Goal: Task Accomplishment & Management: Manage account settings

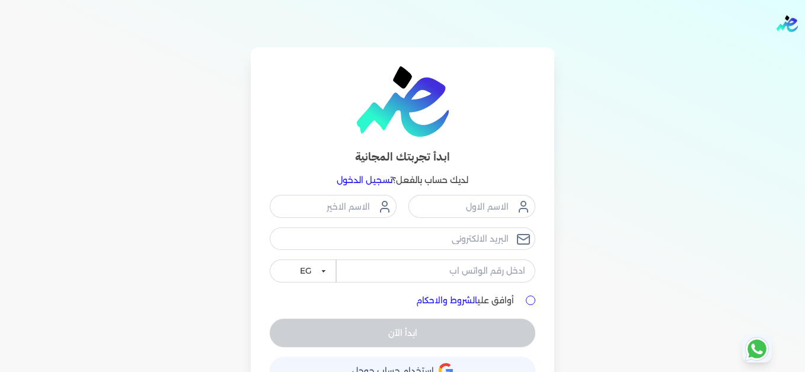
click at [386, 176] on link "تسجيل الدخول" at bounding box center [365, 180] width 56 height 11
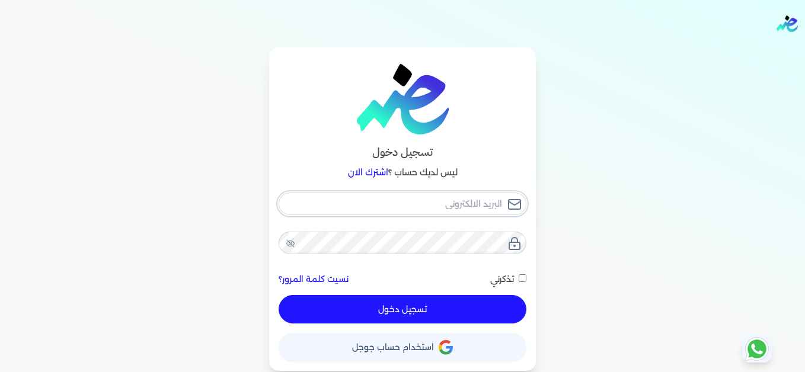
click at [426, 209] on input "email" at bounding box center [403, 204] width 248 height 23
type input "[EMAIL_ADDRESS][DOMAIN_NAME]"
drag, startPoint x: 488, startPoint y: 304, endPoint x: 528, endPoint y: 308, distance: 40.0
click at [489, 304] on button "تسجيل دخول" at bounding box center [403, 309] width 248 height 28
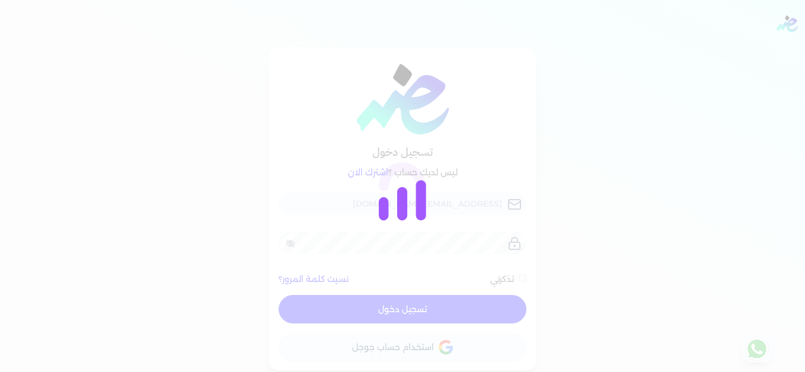
checkbox input "false"
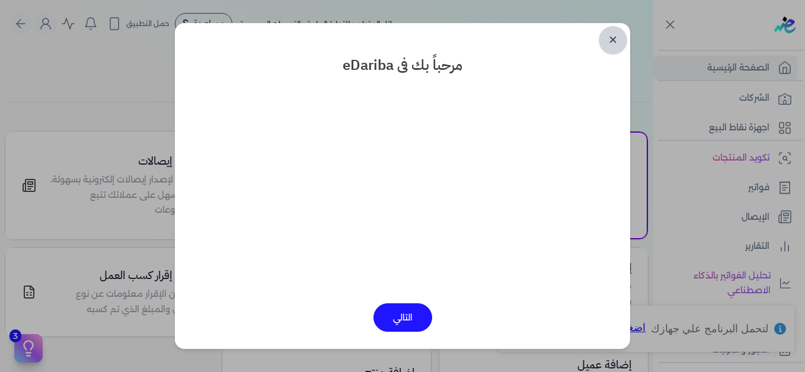
click at [617, 36] on link "✕" at bounding box center [613, 40] width 28 height 28
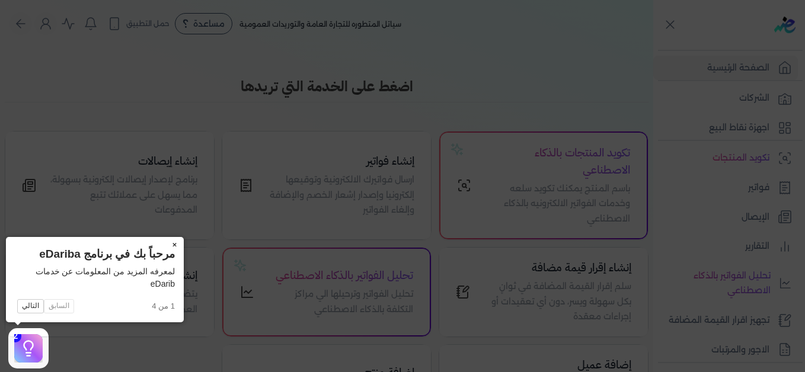
click at [173, 244] on button "×" at bounding box center [174, 245] width 19 height 17
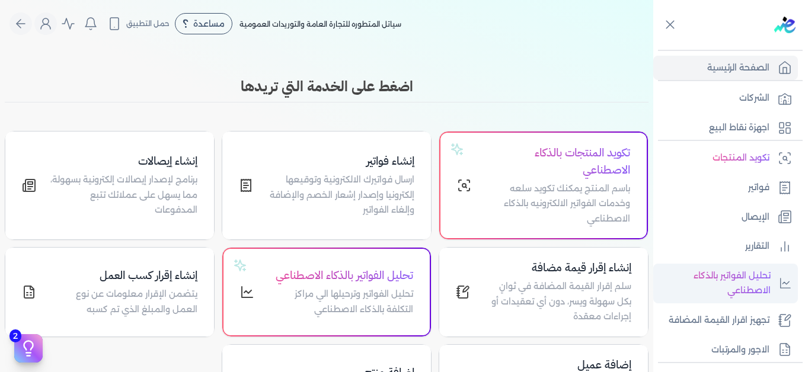
scroll to position [178, 0]
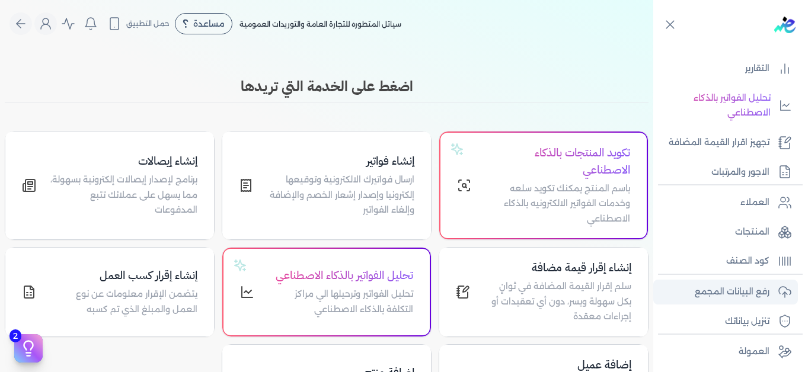
click at [748, 287] on p "رفع البيانات المجمع" at bounding box center [732, 292] width 75 height 15
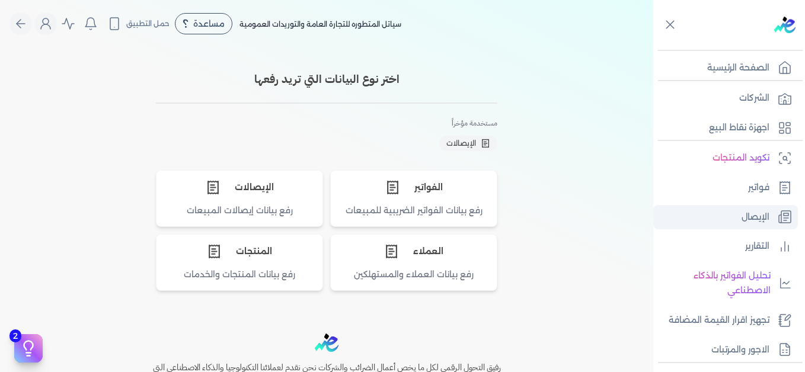
click at [758, 217] on p "الإيصال" at bounding box center [756, 217] width 28 height 15
click at [757, 216] on p "الإيصال" at bounding box center [756, 217] width 28 height 15
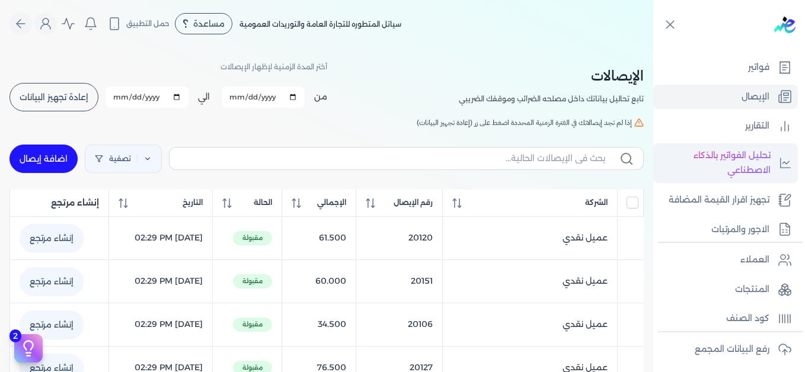
scroll to position [180, 0]
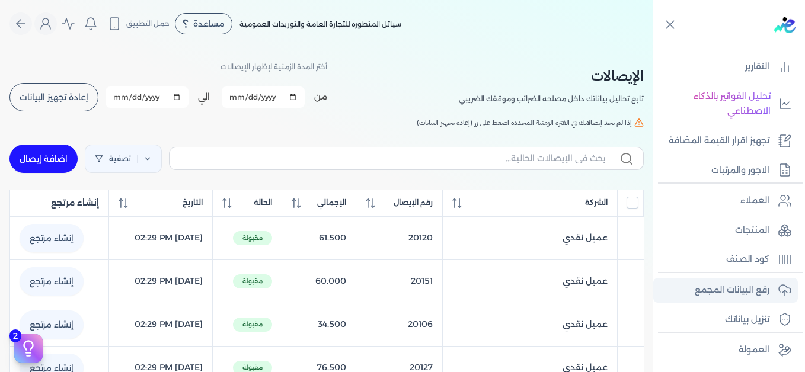
click at [745, 290] on p "رفع البيانات المجمع" at bounding box center [732, 290] width 75 height 15
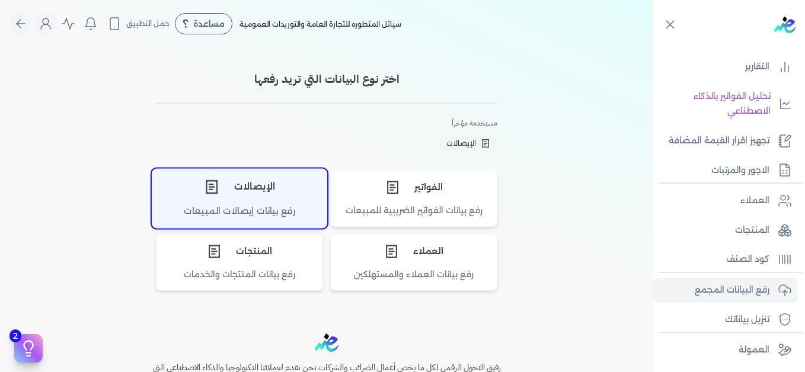
click at [250, 180] on div "الإيصالات" at bounding box center [239, 187] width 174 height 36
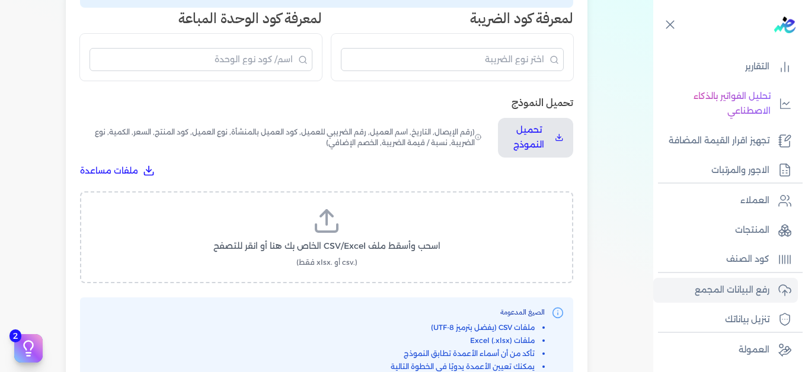
scroll to position [356, 0]
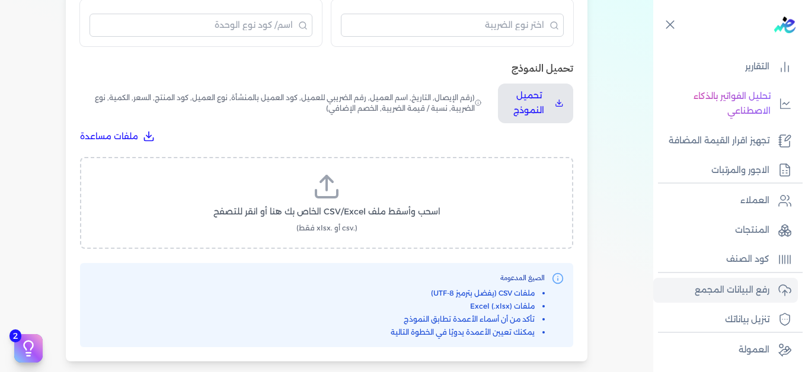
click at [337, 212] on span "اسحب وأسقط ملف CSV/Excel الخاص بك هنا أو انقر للتصفح" at bounding box center [327, 212] width 227 height 12
click at [0, 0] on input "اسحب وأسقط ملف CSV/Excel الخاص بك هنا أو انقر للتصفح (.csv أو .xlsx فقط)" at bounding box center [0, 0] width 0 height 0
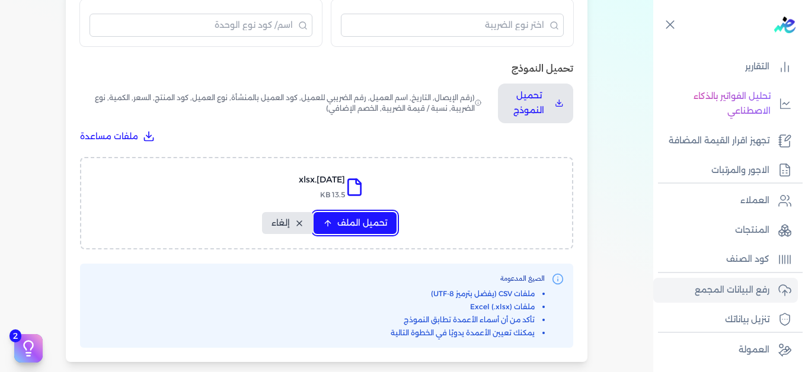
click at [357, 219] on span "تحميل الملف" at bounding box center [362, 223] width 50 height 12
select select "التاريخ"
select select "أسم العميل"
select select "نوع العميل"
select select "وصف البند"
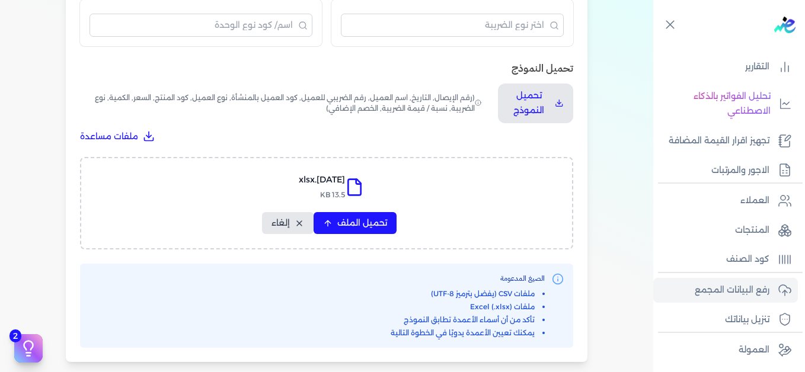
select select "السعر"
select select "الكمية"
select select "نوع الضريبة"
select select "نسبة / قيمة الضريبة"
select select "خصم اضافي"
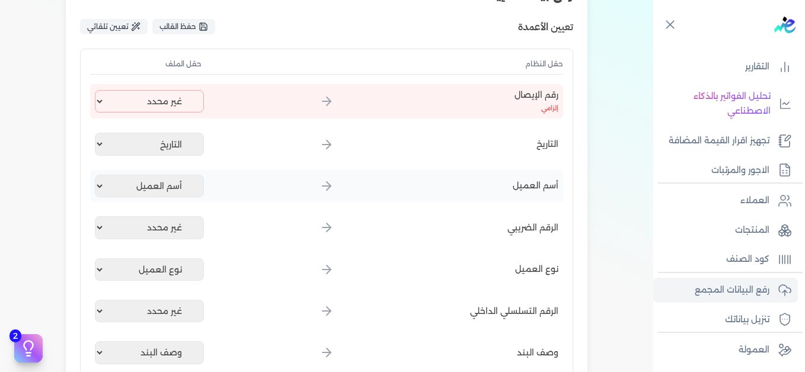
scroll to position [178, 0]
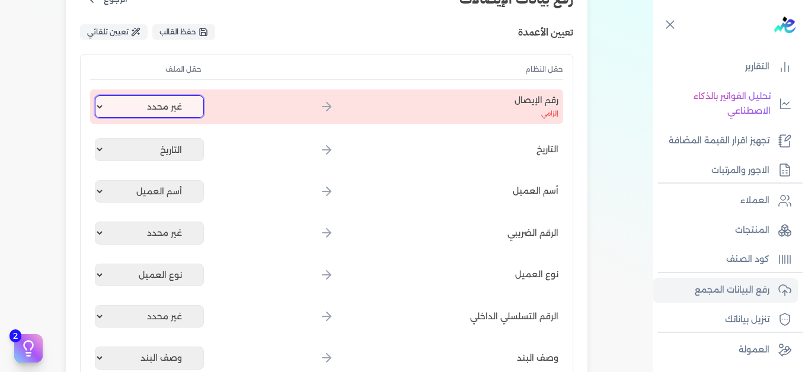
click at [140, 109] on select "غير محدد إيصال رقم التاريخ كود العميل بالمنشأة أسم العميل الرقم الضريبي للعميل …" at bounding box center [149, 106] width 109 height 23
select select "إيصال رقم"
click at [97, 95] on select "غير محدد إيصال رقم التاريخ كود العميل بالمنشأة أسم العميل الرقم الضريبي للعميل …" at bounding box center [149, 106] width 109 height 23
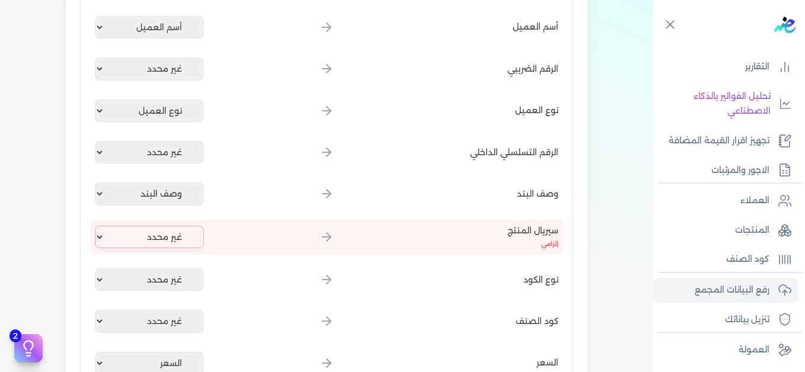
scroll to position [356, 0]
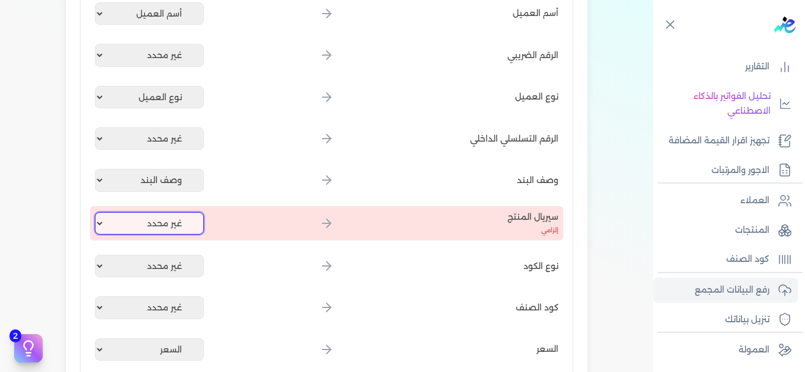
click at [170, 222] on select "غير محدد إيصال رقم التاريخ كود العميل بالمنشأة أسم العميل الرقم الضريبي للعميل …" at bounding box center [149, 223] width 109 height 23
select select "كود المنتج الداخلي"
click at [97, 212] on select "غير محدد إيصال رقم التاريخ كود العميل بالمنشأة أسم العميل الرقم الضريبي للعميل …" at bounding box center [149, 223] width 109 height 23
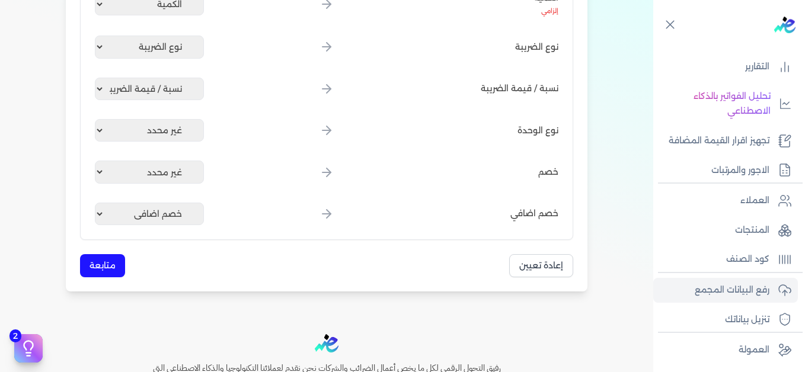
scroll to position [771, 0]
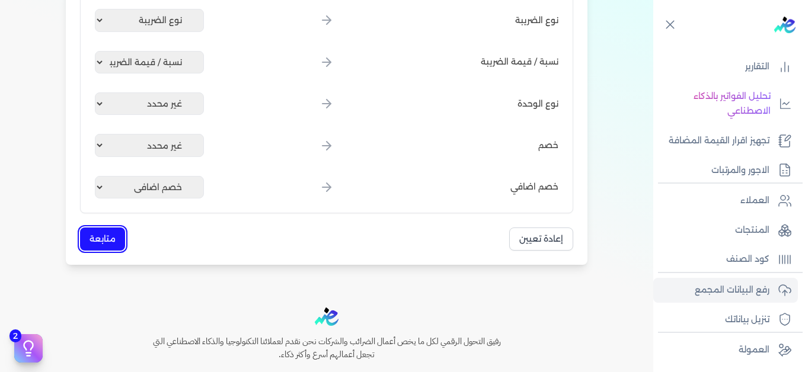
click at [116, 237] on button "متابعة" at bounding box center [102, 239] width 45 height 23
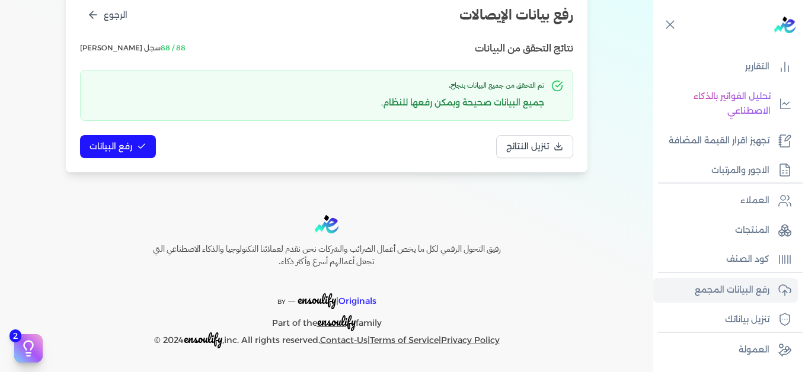
scroll to position [162, 0]
click at [122, 139] on button "رفع البيانات" at bounding box center [118, 146] width 76 height 23
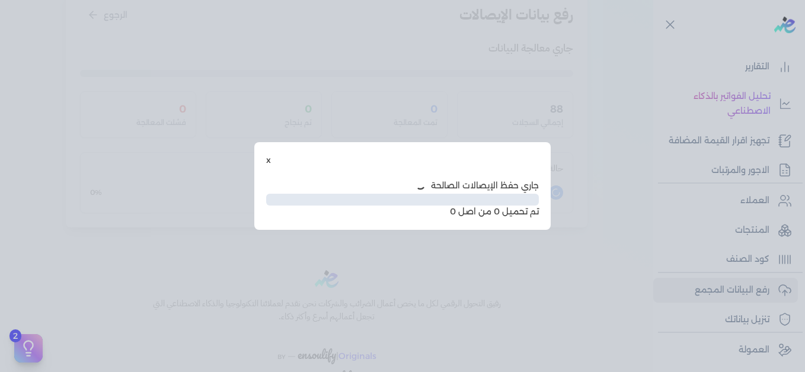
scroll to position [97, 0]
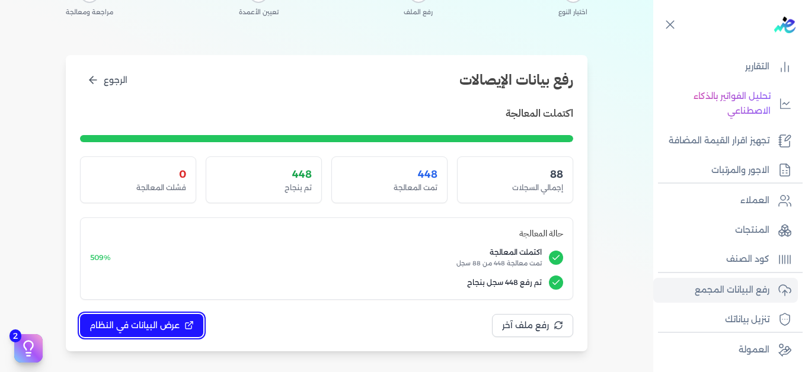
drag, startPoint x: 189, startPoint y: 329, endPoint x: 805, endPoint y: 214, distance: 626.9
click at [189, 329] on icon at bounding box center [189, 326] width 6 height 6
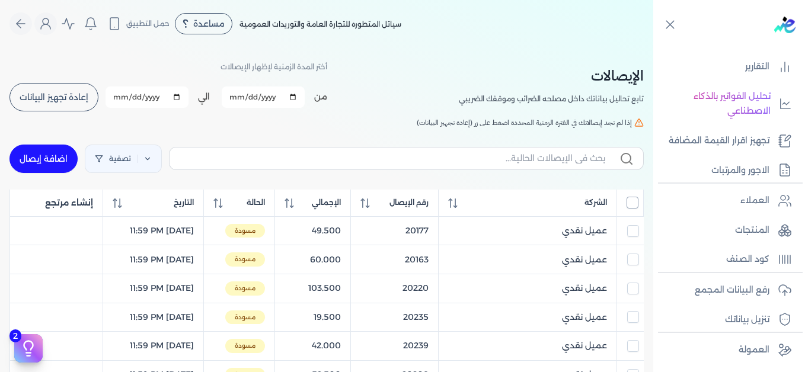
click at [631, 203] on input "All items unselected" at bounding box center [633, 203] width 12 height 12
checkbox input "true"
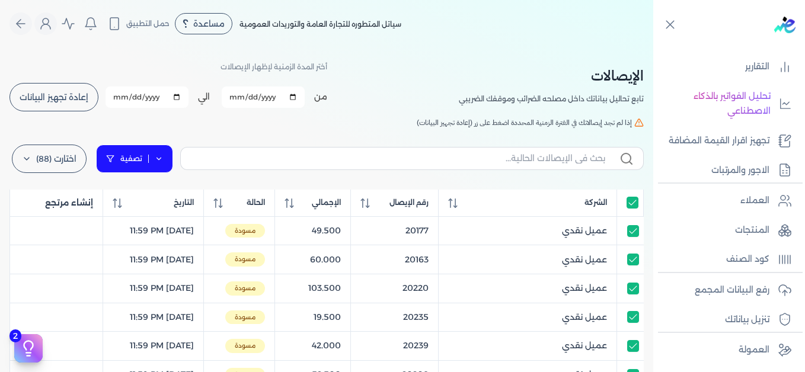
click at [163, 162] on icon at bounding box center [159, 159] width 8 height 8
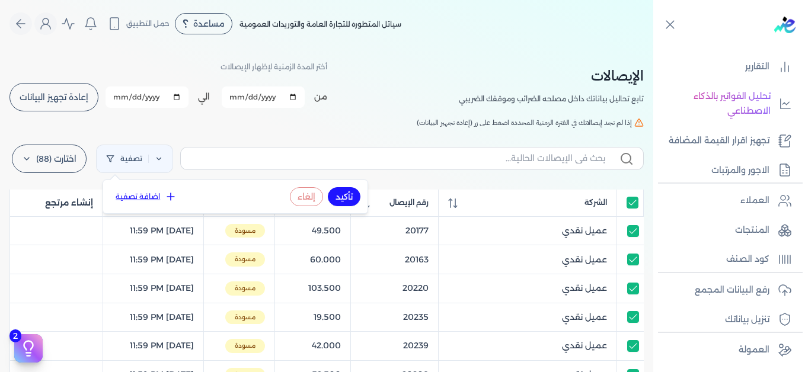
click at [155, 191] on button "اضافة تصفية" at bounding box center [146, 197] width 72 height 14
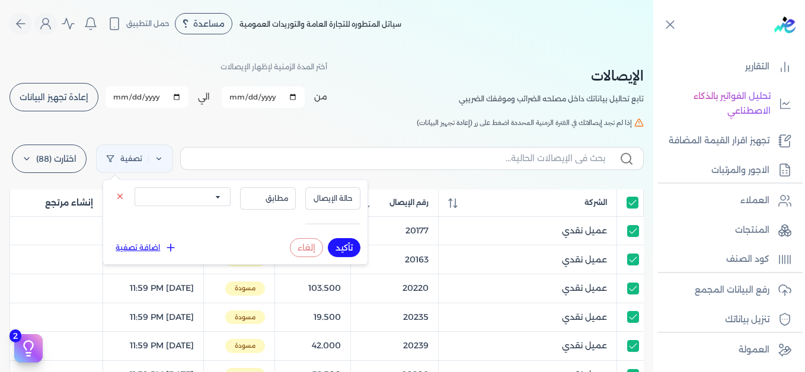
click at [209, 198] on select "الكل مقبولة غير مقبولة يتم مراجعتها ملغية مرفوضة مسودة" at bounding box center [183, 196] width 96 height 19
select select "draft"
click at [135, 187] on select "الكل مقبولة غير مقبولة يتم مراجعتها ملغية مرفوضة مسودة" at bounding box center [183, 196] width 96 height 19
click at [343, 247] on button "تأكيد" at bounding box center [344, 247] width 33 height 19
click at [48, 158] on label "اختارت (88)" at bounding box center [49, 159] width 75 height 28
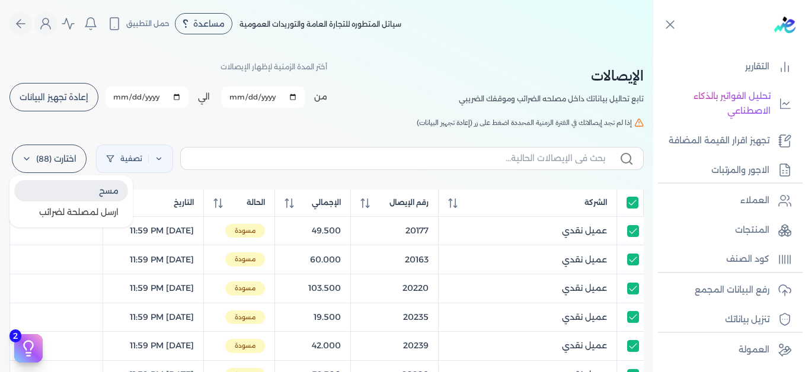
click at [70, 184] on button "مسح" at bounding box center [71, 190] width 114 height 21
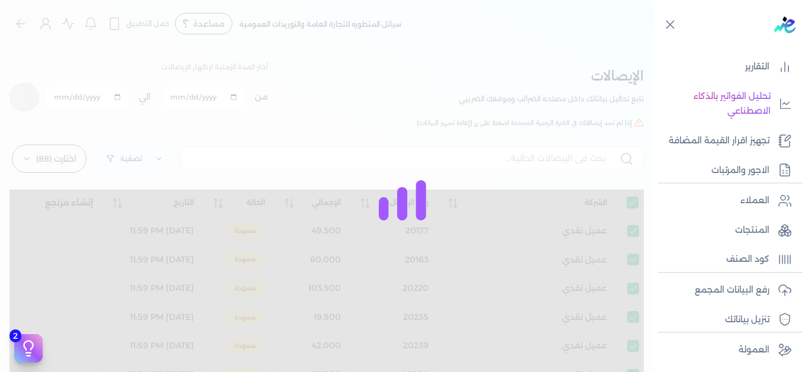
checkbox input "true"
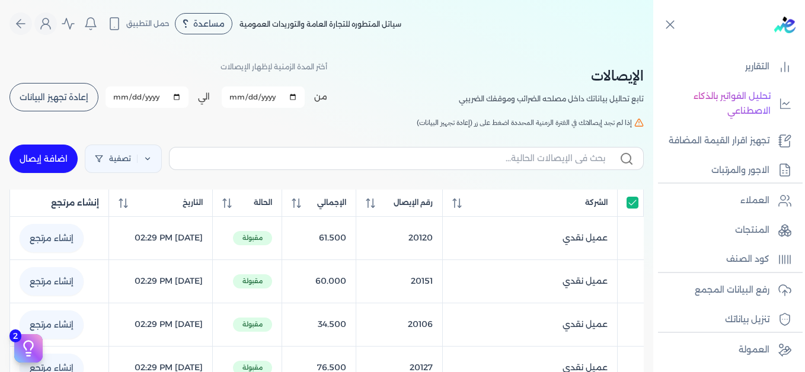
click at [292, 128] on h5 "إذا لم تجد إيصالاتك في الفترة الزمنية المحددة اضغط على زر (إعادة تجهيز البيانات)" at bounding box center [326, 122] width 635 height 11
click at [740, 290] on p "رفع البيانات المجمع" at bounding box center [732, 290] width 75 height 15
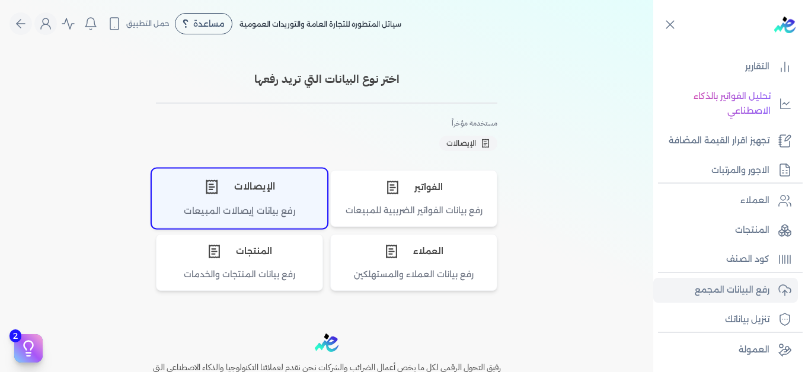
click at [249, 187] on div "الإيصالات" at bounding box center [239, 187] width 174 height 36
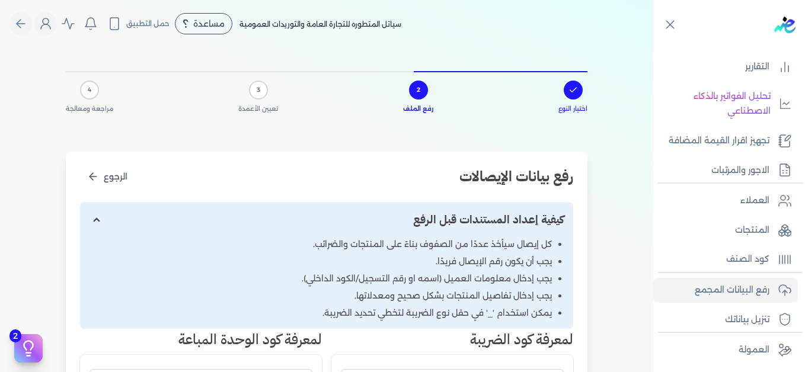
scroll to position [356, 0]
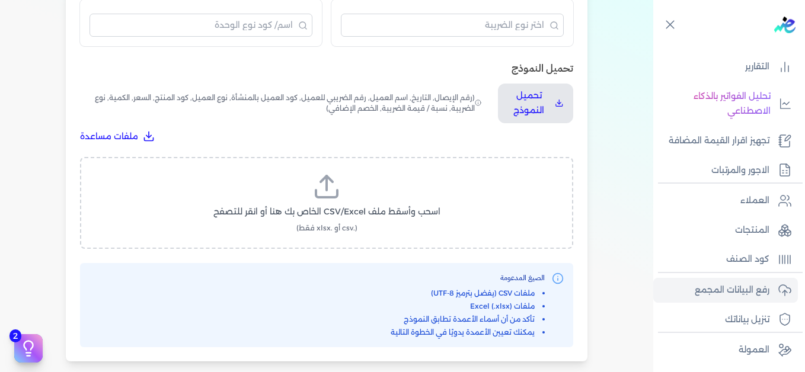
click at [320, 206] on span "اسحب وأسقط ملف CSV/Excel الخاص بك هنا أو انقر للتصفح" at bounding box center [327, 212] width 227 height 12
click at [0, 0] on input "اسحب وأسقط ملف CSV/Excel الخاص بك هنا أو انقر للتصفح (.csv أو .xlsx فقط)" at bounding box center [0, 0] width 0 height 0
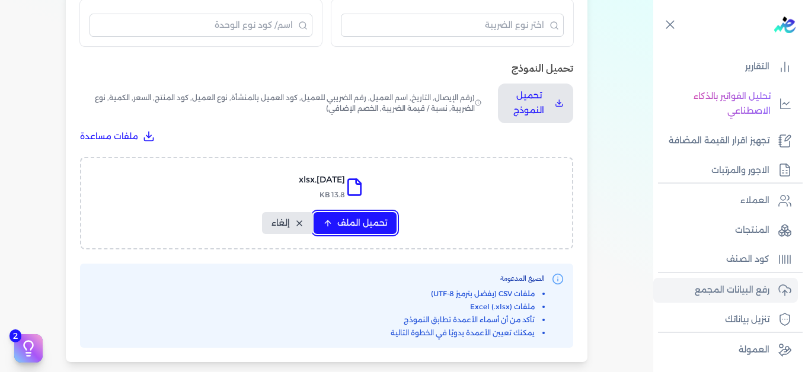
click at [367, 220] on span "تحميل الملف" at bounding box center [362, 223] width 50 height 12
select select "التاريخ"
select select "أسم العميل"
select select "نوع العميل"
select select "وصف البند"
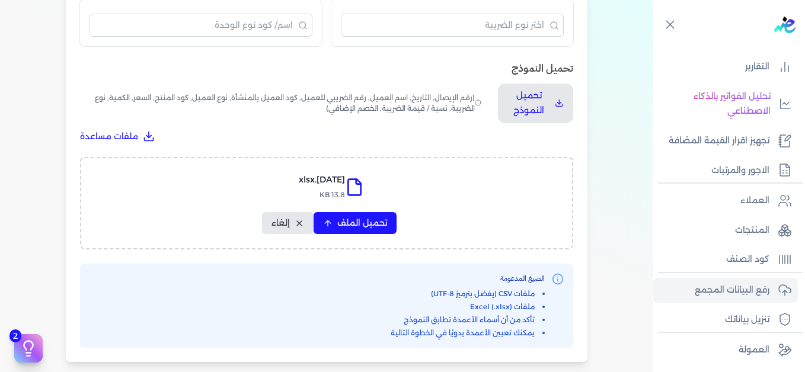
select select "السعر"
select select "الكمية"
select select "نوع الضريبة"
select select "نسبة / قيمة الضريبة"
select select "خصم اضافي"
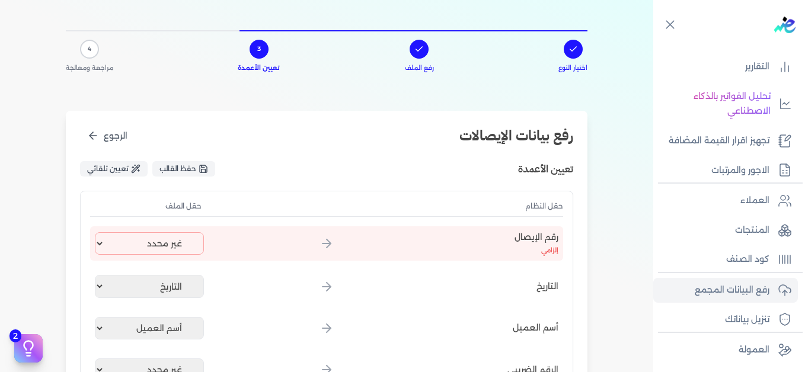
scroll to position [0, 0]
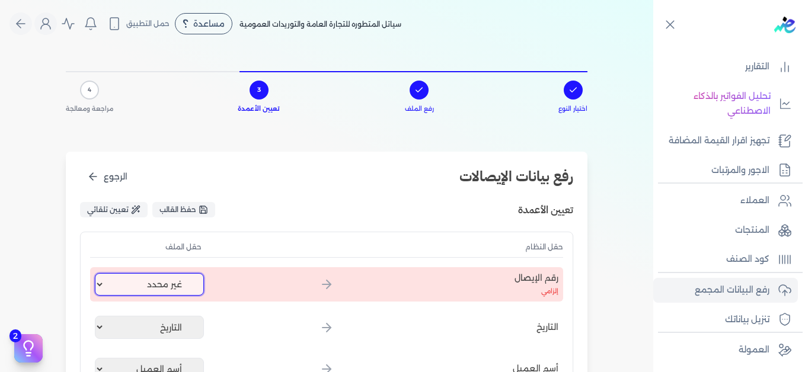
click at [150, 281] on select "غير محدد إيصال رقم التاريخ كود العميل بالمنشأة أسم العميل الرقم الضريبي للعميل …" at bounding box center [149, 284] width 109 height 23
select select "إيصال رقم"
click at [97, 273] on select "غير محدد إيصال رقم التاريخ كود العميل بالمنشأة أسم العميل الرقم الضريبي للعميل …" at bounding box center [149, 284] width 109 height 23
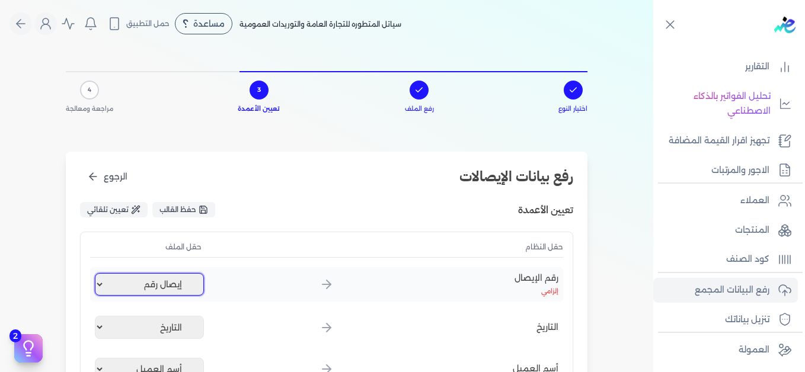
scroll to position [356, 0]
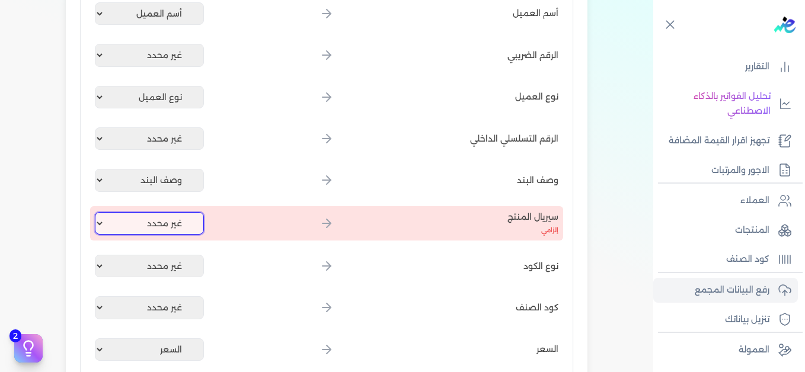
click at [163, 231] on select "غير محدد إيصال رقم التاريخ كود العميل بالمنشأة أسم العميل الرقم الضريبي للعميل …" at bounding box center [149, 223] width 109 height 23
select select "كود المنتج الداخلي"
click at [97, 212] on select "غير محدد إيصال رقم التاريخ كود العميل بالمنشأة أسم العميل الرقم الضريبي للعميل …" at bounding box center [149, 223] width 109 height 23
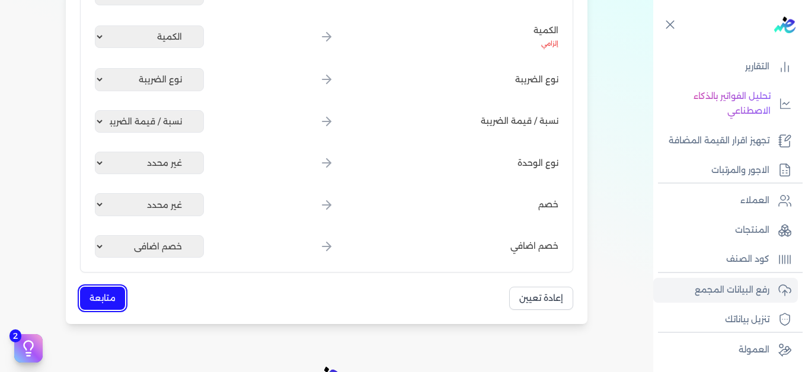
click at [118, 298] on button "متابعة" at bounding box center [102, 298] width 45 height 23
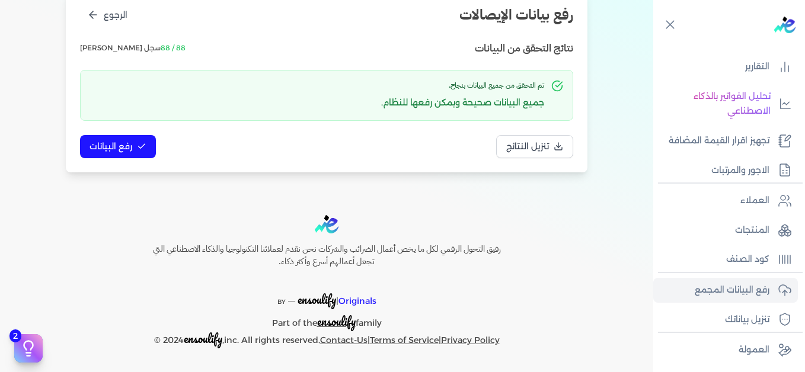
scroll to position [162, 0]
click at [132, 149] on span "رفع البيانات" at bounding box center [111, 147] width 43 height 12
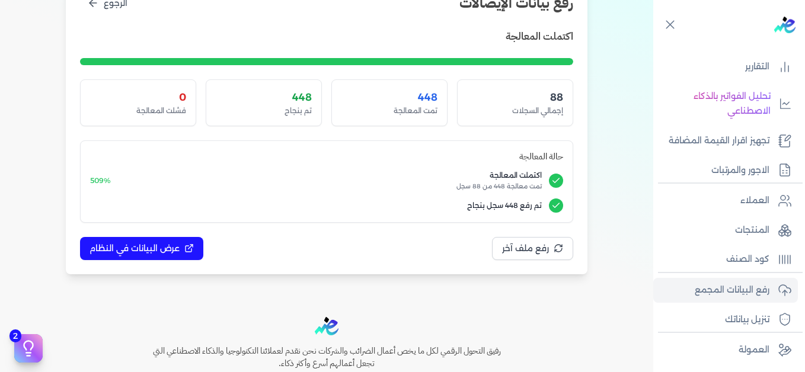
scroll to position [237, 0]
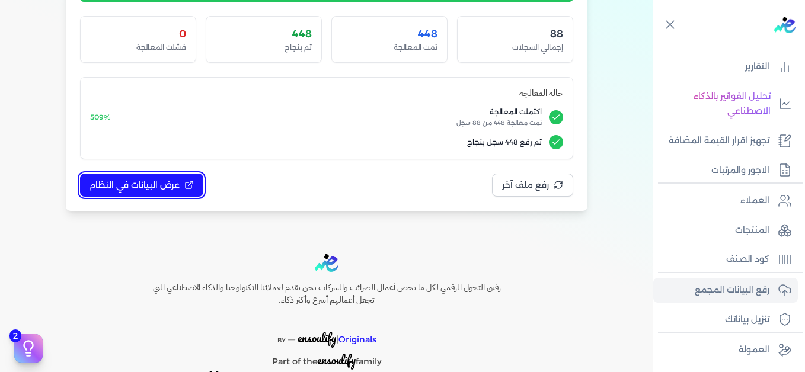
click at [160, 183] on span "عرض البيانات في النظام" at bounding box center [135, 185] width 90 height 12
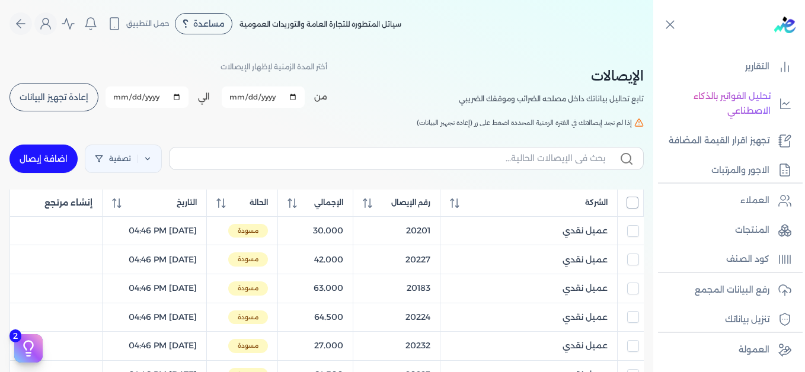
click at [632, 202] on input "All items unselected" at bounding box center [633, 203] width 12 height 12
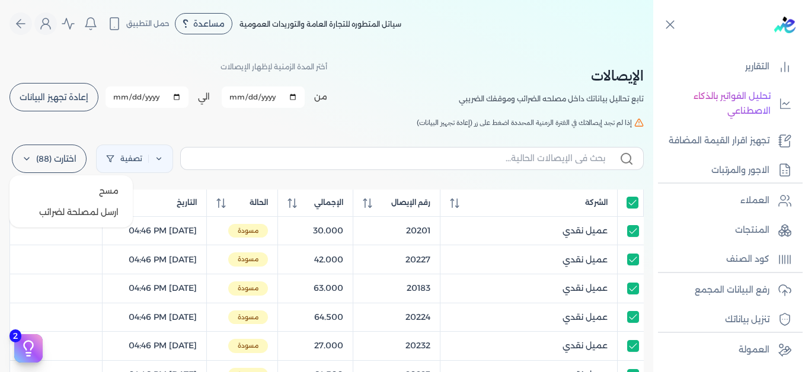
click at [32, 153] on label "اختارت (88)" at bounding box center [49, 159] width 75 height 28
click at [102, 214] on button "ارسل لمصلحة لضرائب" at bounding box center [71, 212] width 114 height 21
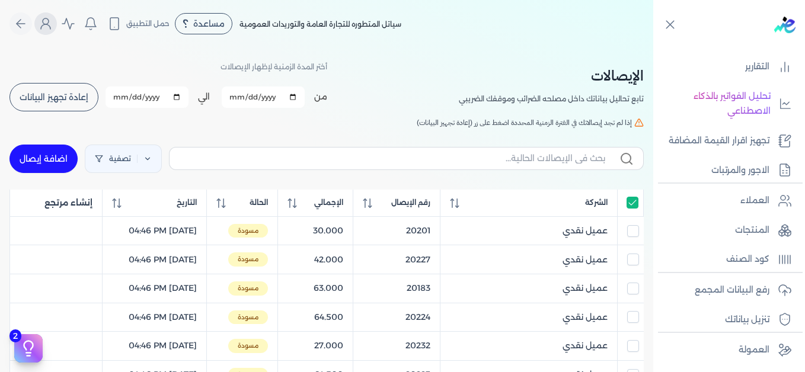
click at [53, 26] on icon "Global" at bounding box center [46, 24] width 14 height 14
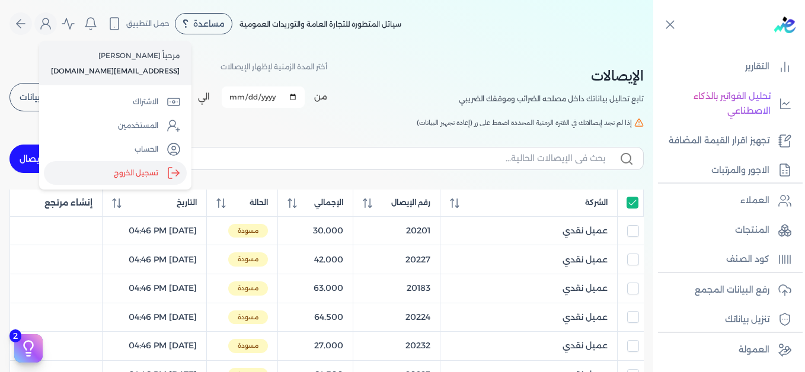
click at [122, 175] on label "تسجيل الخروج" at bounding box center [115, 173] width 143 height 24
click at [654, 47] on input "Close" at bounding box center [654, 47] width 0 height 0
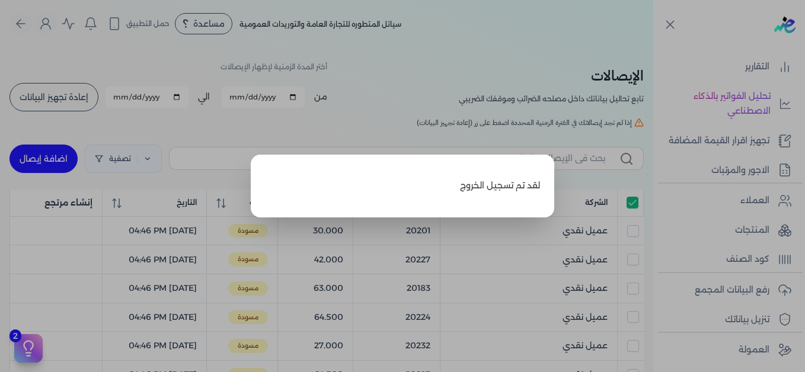
click at [537, 39] on label "Close" at bounding box center [402, 186] width 805 height 372
click at [654, 47] on input "Close" at bounding box center [654, 47] width 0 height 0
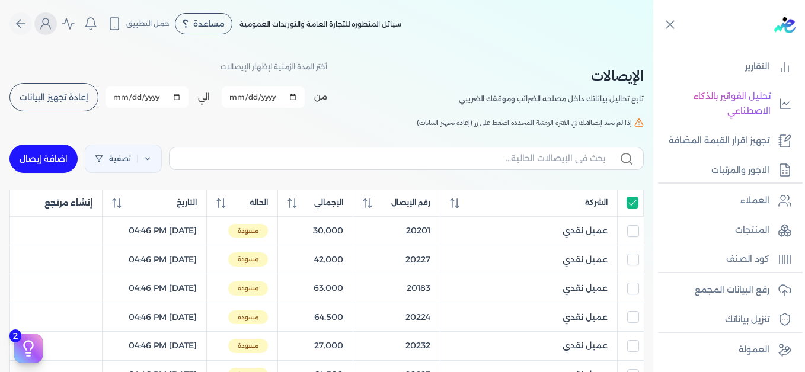
click at [52, 27] on icon "Global" at bounding box center [46, 24] width 14 height 14
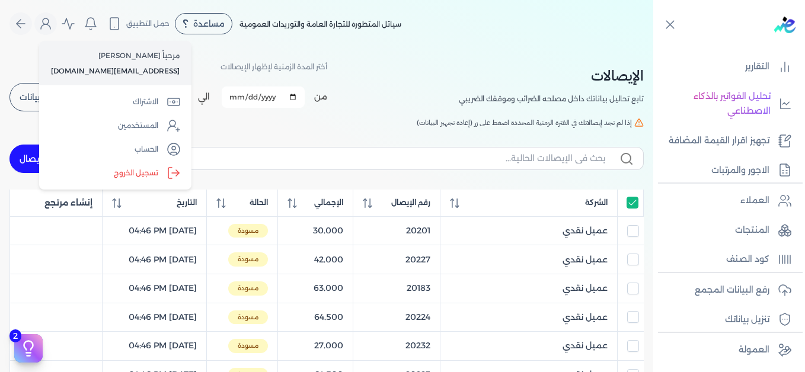
click at [270, 138] on div "تصفية اضافة إيصال" at bounding box center [326, 159] width 635 height 43
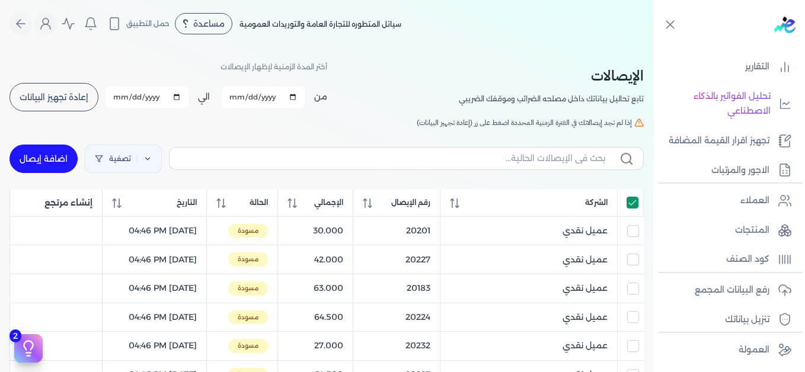
click at [632, 203] on input "All items selected" at bounding box center [633, 203] width 12 height 12
click at [635, 205] on input "All items unselected" at bounding box center [633, 203] width 12 height 12
checkbox input "true"
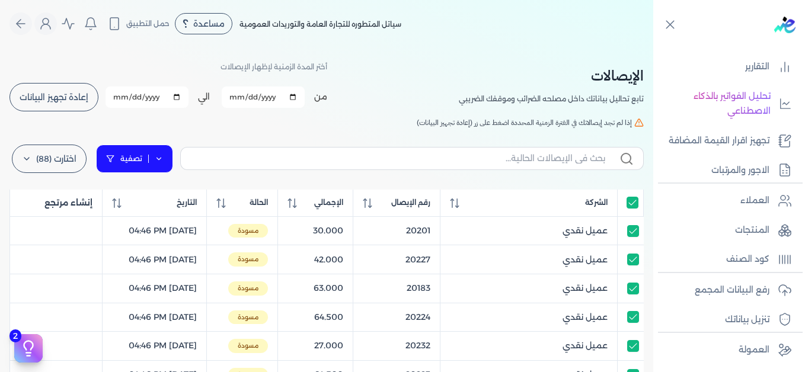
click at [171, 160] on link "تصفية" at bounding box center [134, 159] width 77 height 28
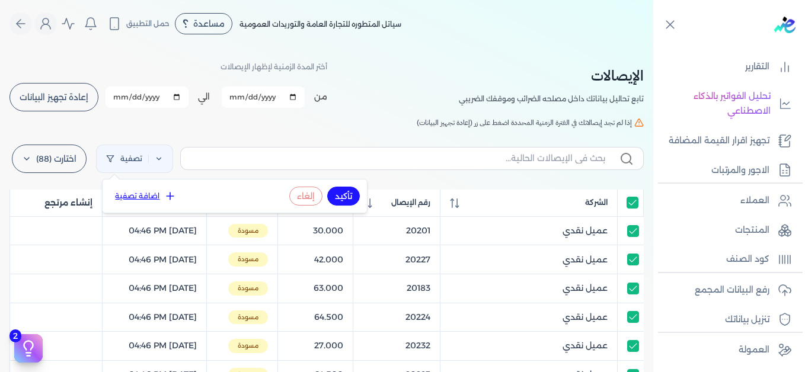
click at [164, 193] on icon at bounding box center [170, 196] width 12 height 12
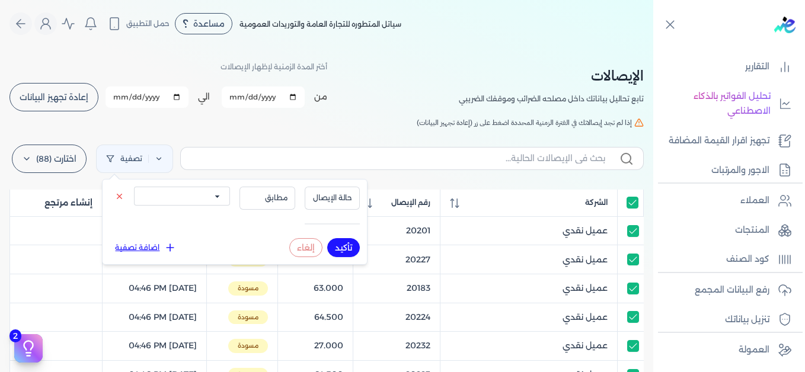
click at [205, 200] on select "الكل مقبولة غير مقبولة يتم مراجعتها ملغية مرفوضة مسودة" at bounding box center [182, 196] width 96 height 19
select select "draft"
click at [134, 187] on select "الكل مقبولة غير مقبولة يتم مراجعتها ملغية مرفوضة مسودة" at bounding box center [182, 196] width 96 height 19
drag, startPoint x: 334, startPoint y: 247, endPoint x: 237, endPoint y: 138, distance: 146.2
click at [335, 247] on button "تأكيد" at bounding box center [343, 247] width 33 height 19
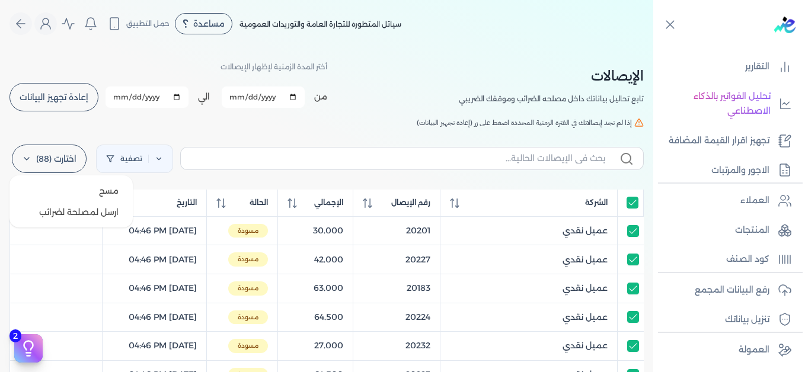
click at [31, 163] on icon at bounding box center [26, 158] width 9 height 9
click at [99, 208] on button "ارسل لمصلحة لضرائب" at bounding box center [71, 212] width 114 height 21
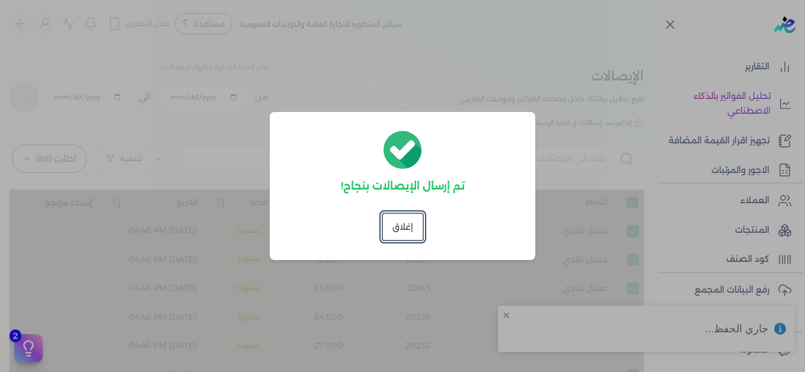
checkbox input "true"
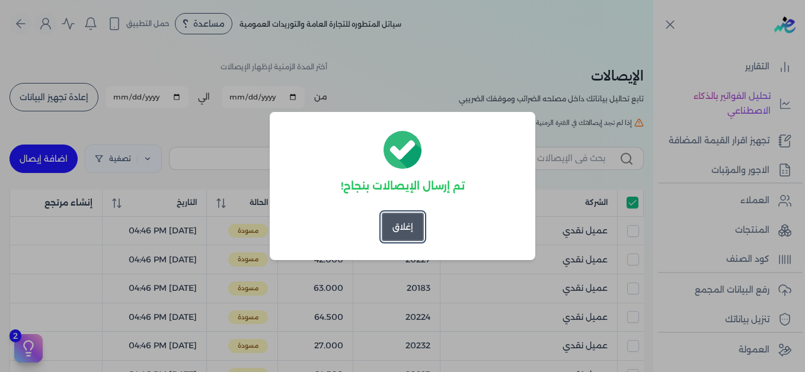
click at [396, 224] on button "إغلاق" at bounding box center [403, 227] width 42 height 28
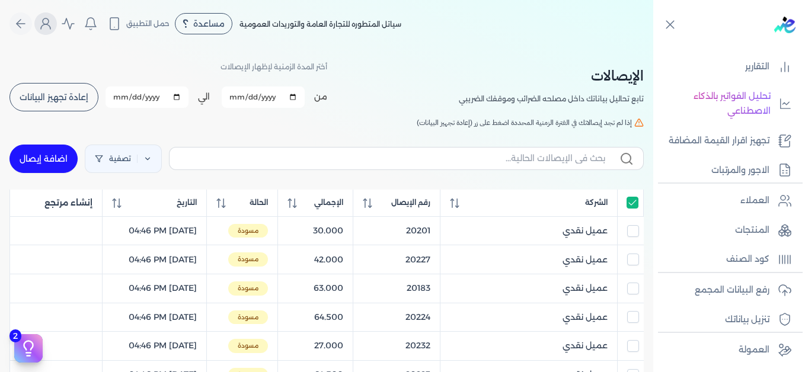
click at [47, 23] on icon "Global" at bounding box center [46, 24] width 14 height 14
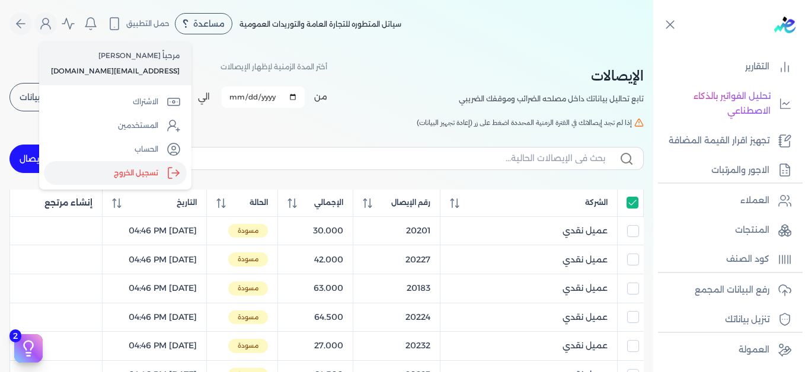
click at [138, 173] on label "تسجيل الخروج" at bounding box center [115, 173] width 143 height 24
click at [654, 47] on input "Close" at bounding box center [654, 47] width 0 height 0
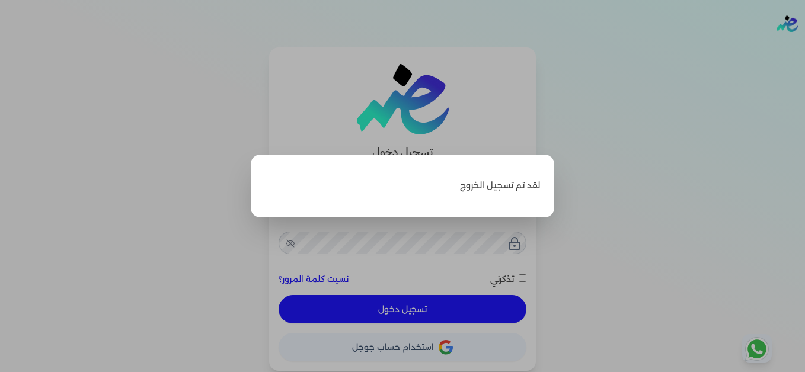
click at [638, 197] on label "Close" at bounding box center [402, 186] width 805 height 372
click at [805, 47] on input "Close" at bounding box center [805, 47] width 0 height 0
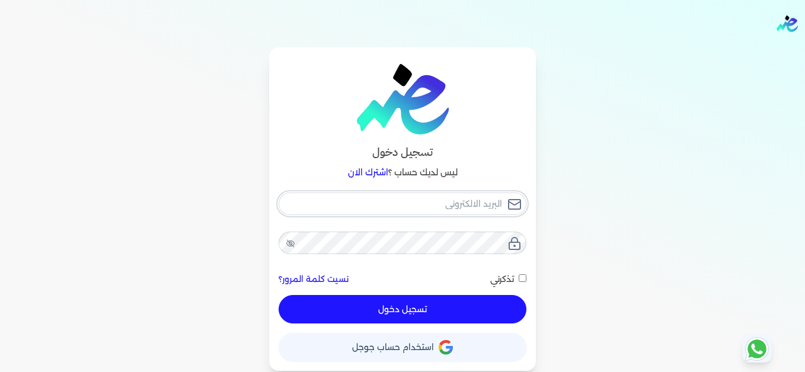
click at [443, 212] on input "email" at bounding box center [403, 204] width 248 height 23
type input "[EMAIL_ADDRESS][DOMAIN_NAME]"
click at [492, 310] on button "تسجيل دخول" at bounding box center [403, 309] width 248 height 28
checkbox input "false"
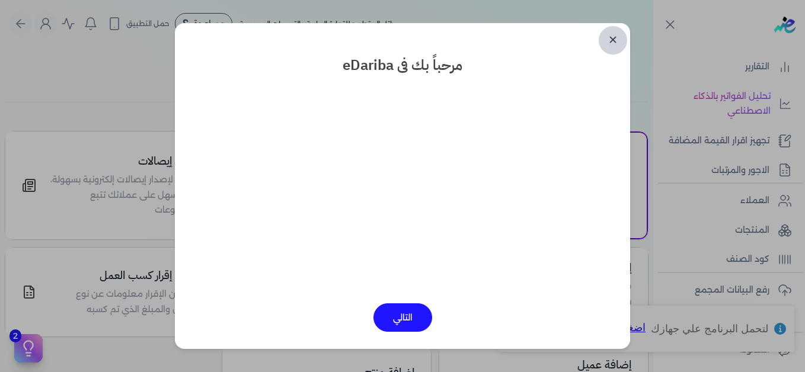
click at [613, 45] on link "✕" at bounding box center [613, 40] width 28 height 28
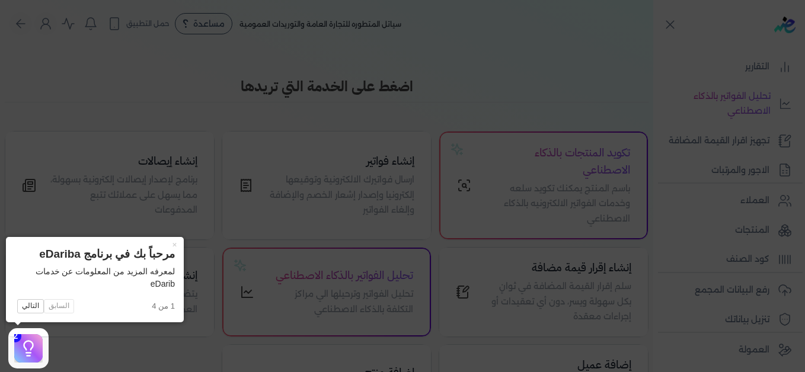
click at [173, 246] on button "×" at bounding box center [174, 245] width 19 height 17
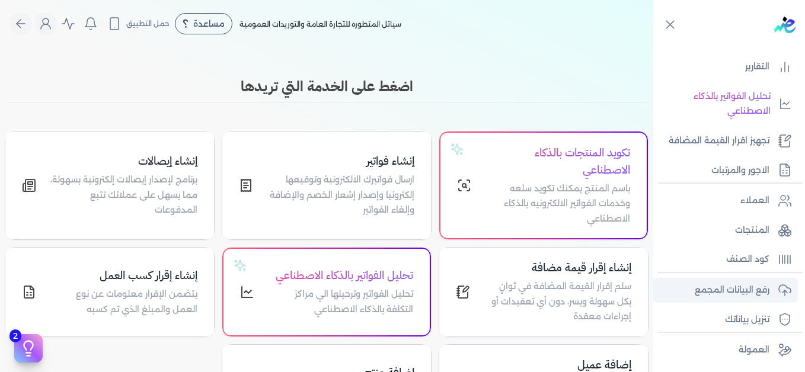
click at [727, 290] on p "رفع البيانات المجمع" at bounding box center [732, 290] width 75 height 15
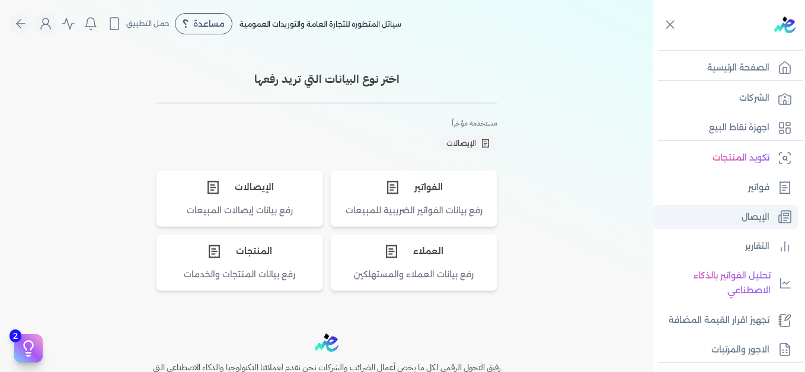
click at [735, 218] on link "الإيصال" at bounding box center [726, 217] width 145 height 25
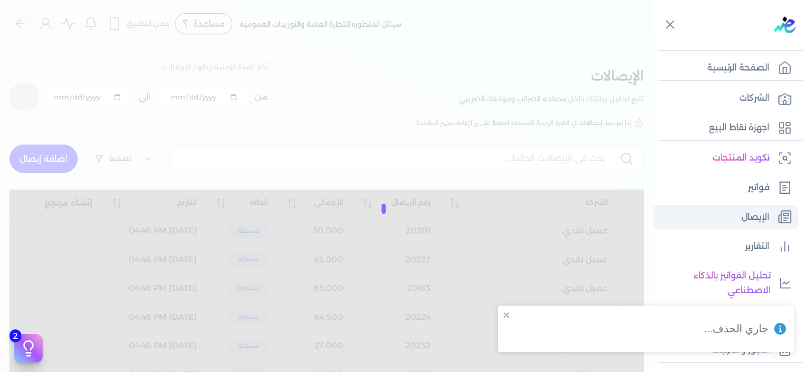
checkbox input "false"
